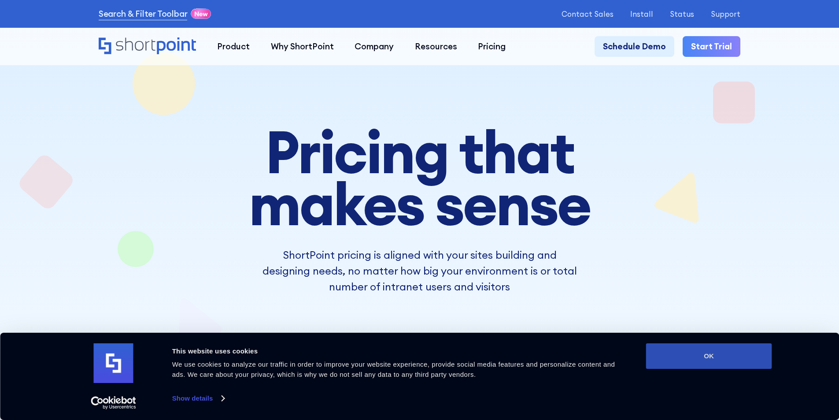
click at [688, 362] on button "OK" at bounding box center [709, 356] width 126 height 26
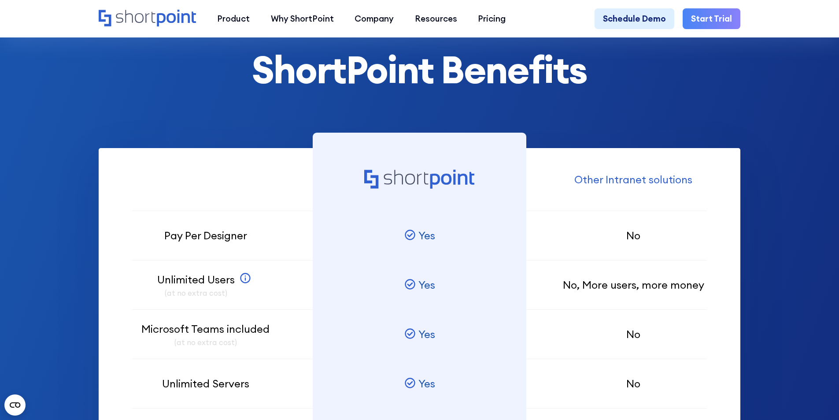
scroll to position [622, 0]
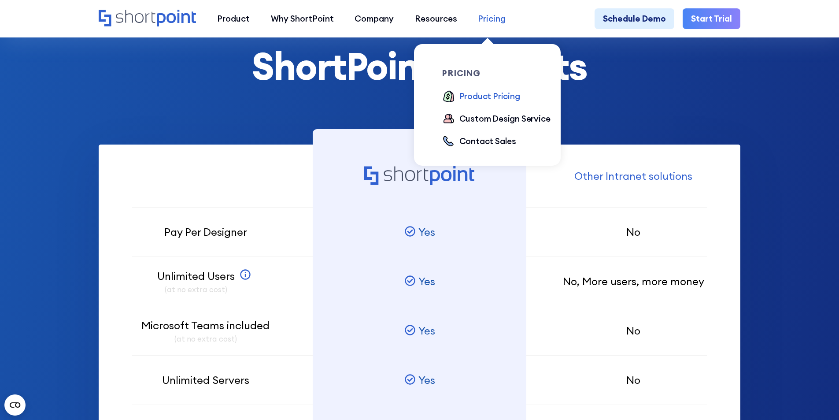
click at [480, 16] on div "Pricing" at bounding box center [492, 18] width 28 height 13
click at [472, 140] on div "Contact Sales" at bounding box center [487, 141] width 57 height 13
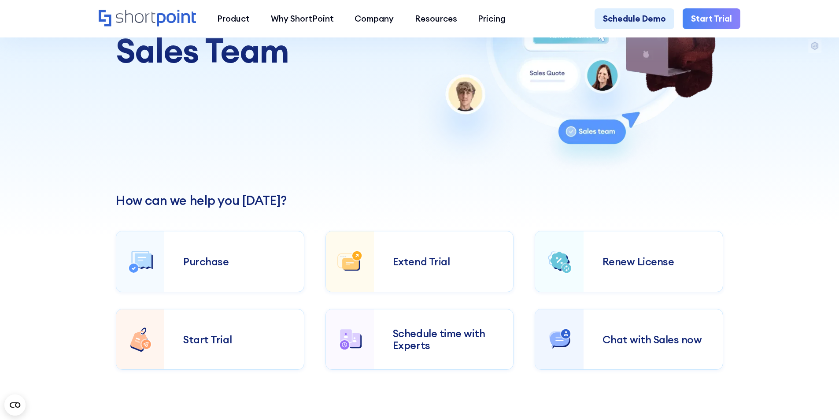
scroll to position [176, 0]
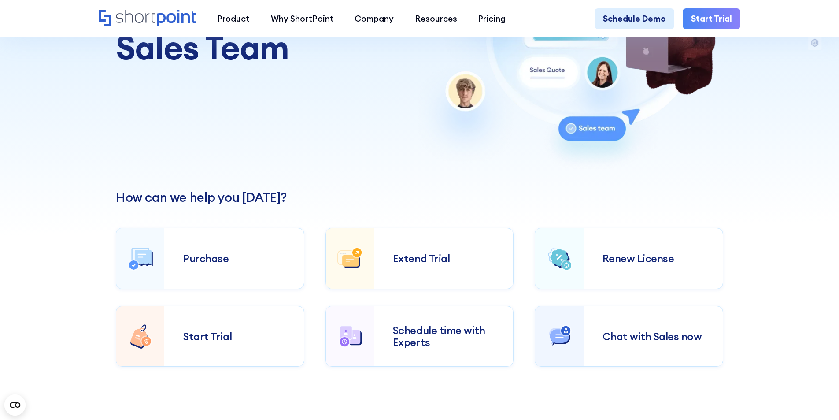
click at [650, 256] on div "Renew License" at bounding box center [653, 257] width 102 height 11
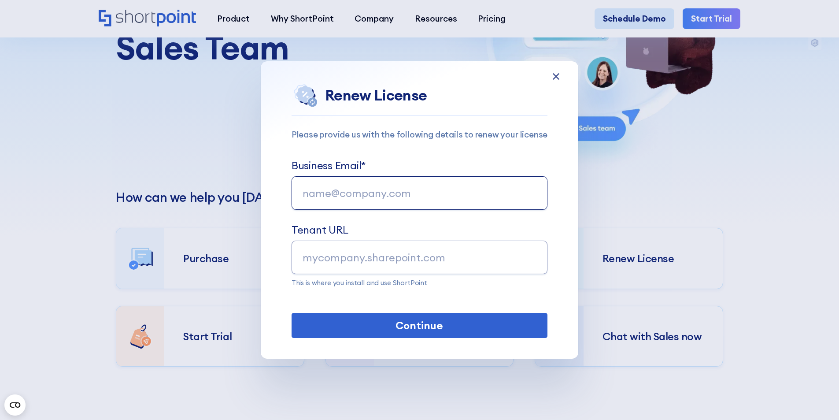
click at [410, 195] on input "Business Email*" at bounding box center [419, 192] width 256 height 33
type input "ferdinand.tech@floragroup.net"
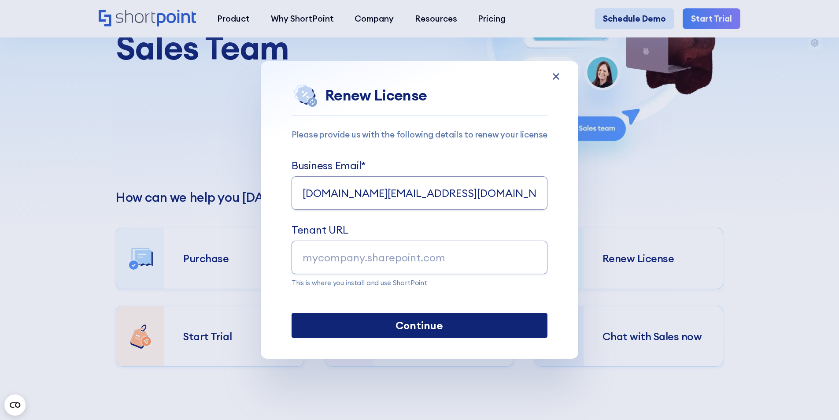
click at [454, 326] on input "Continue" at bounding box center [419, 325] width 256 height 25
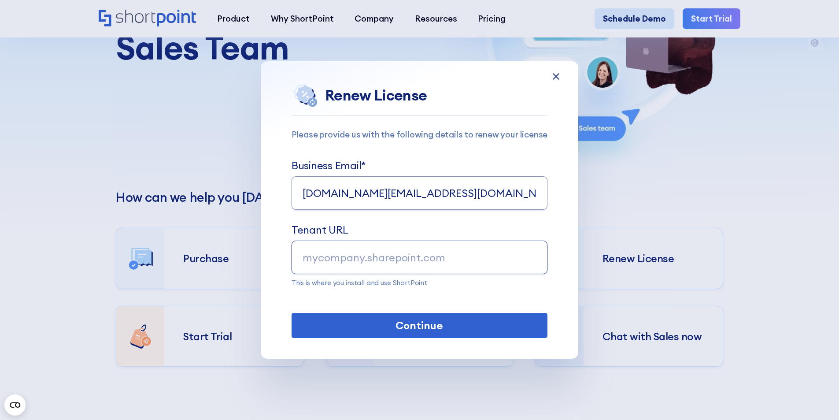
click at [358, 257] on input "mycompany.sharepoint.com" at bounding box center [419, 256] width 256 height 33
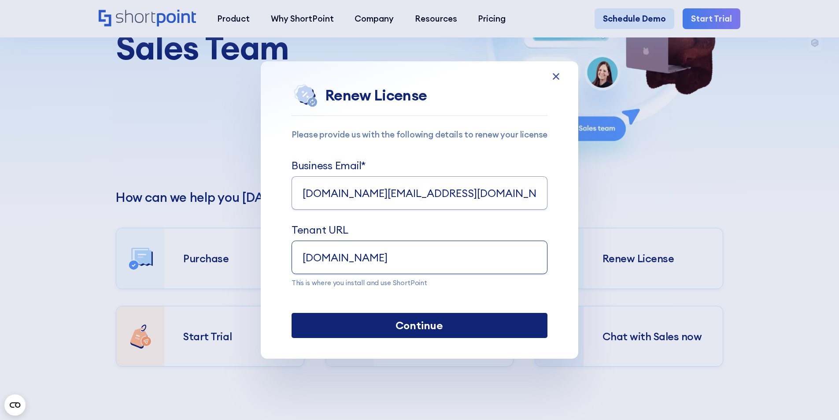
type input "www.floragroup.net"
click at [376, 320] on input "Continue" at bounding box center [419, 325] width 256 height 25
click at [366, 331] on input "Continue" at bounding box center [419, 325] width 256 height 25
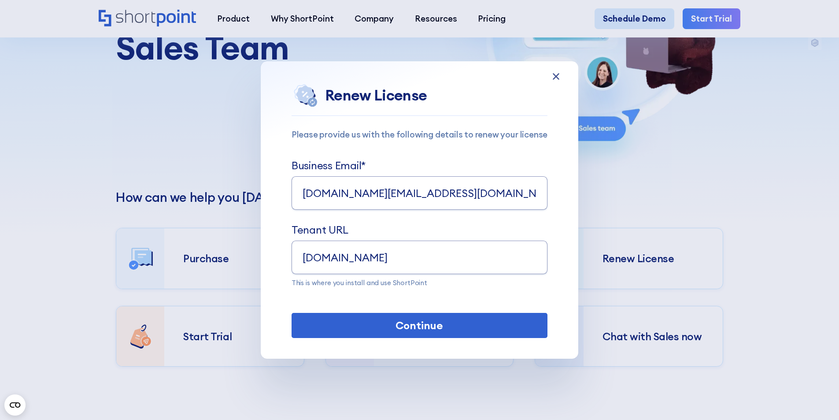
click at [560, 80] on icon "Renew License" at bounding box center [556, 77] width 16 height 16
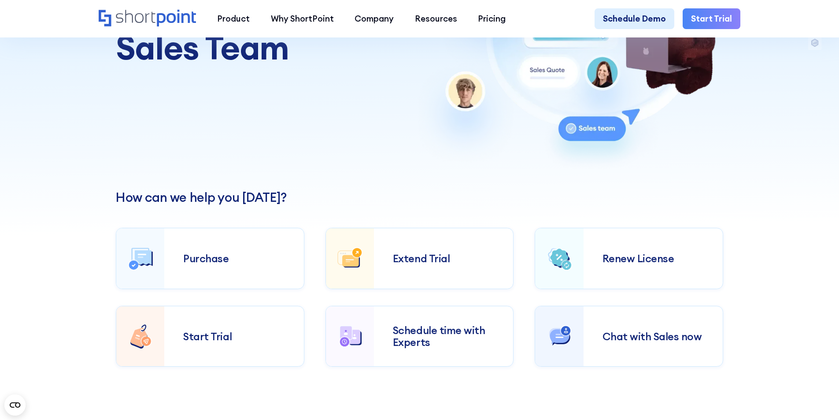
click at [653, 337] on div "Chat with Sales now" at bounding box center [653, 335] width 102 height 11
